Goal: Task Accomplishment & Management: Use online tool/utility

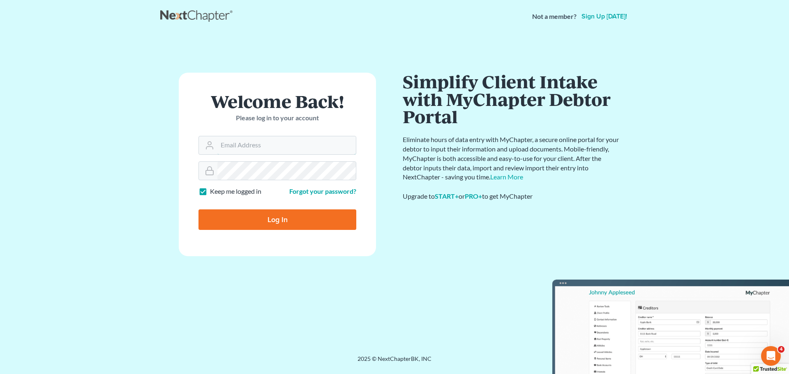
type input "[PERSON_NAME][EMAIL_ADDRESS][DOMAIN_NAME]"
click at [279, 222] on input "Log In" at bounding box center [277, 219] width 158 height 21
type input "Thinking..."
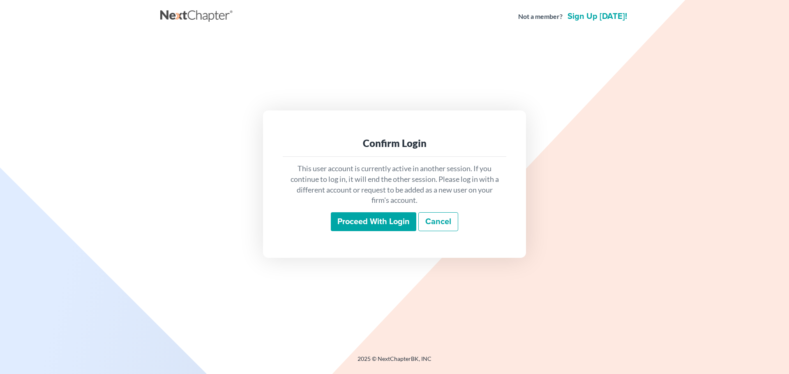
click at [350, 224] on input "Proceed with login" at bounding box center [373, 221] width 85 height 19
